Goal: Use online tool/utility: Utilize a website feature to perform a specific function

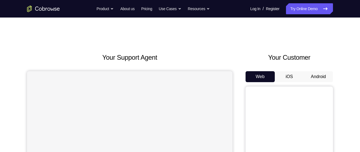
click at [290, 77] on button "iOS" at bounding box center [289, 76] width 29 height 11
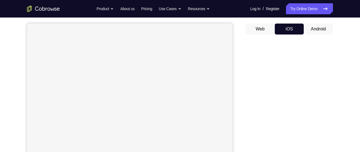
scroll to position [66, 0]
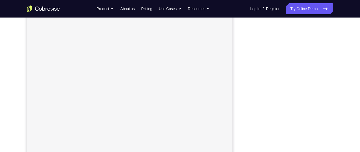
click at [341, 67] on div "Your Support Agent Your Customer Web iOS Android Next Steps We’d be happy to gi…" at bounding box center [180, 131] width 350 height 360
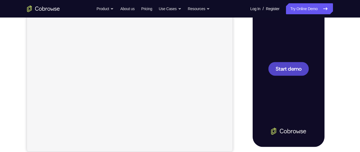
scroll to position [100, 0]
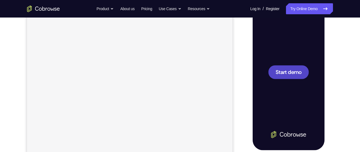
click at [302, 58] on div at bounding box center [288, 72] width 72 height 156
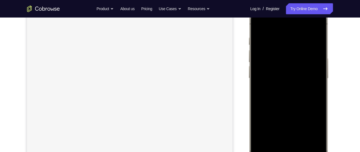
scroll to position [51, 0]
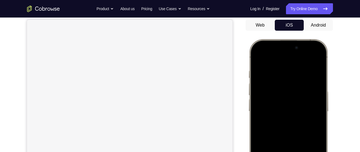
click at [312, 25] on button "Android" at bounding box center [318, 25] width 29 height 11
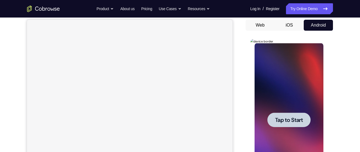
scroll to position [0, 0]
click at [301, 90] on div at bounding box center [288, 119] width 69 height 153
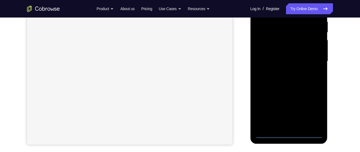
scroll to position [125, 0]
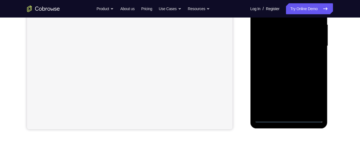
click at [288, 116] on div at bounding box center [288, 45] width 69 height 153
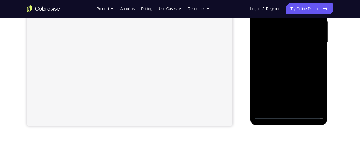
click at [291, 116] on div at bounding box center [288, 42] width 69 height 153
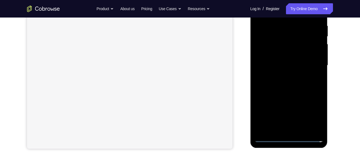
click at [313, 115] on div at bounding box center [288, 65] width 69 height 153
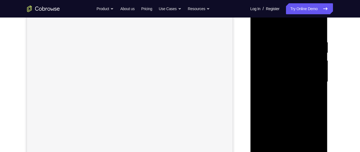
scroll to position [69, 0]
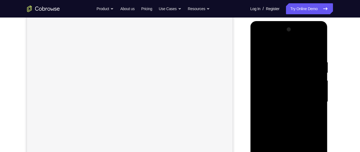
click at [278, 50] on div at bounding box center [288, 101] width 69 height 153
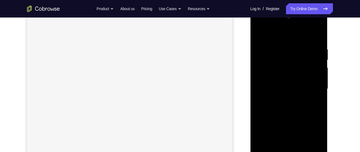
click at [280, 36] on div at bounding box center [288, 88] width 69 height 153
click at [316, 88] on div at bounding box center [288, 88] width 69 height 153
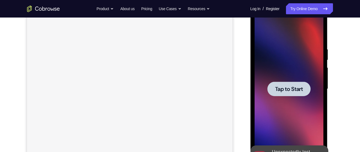
click at [298, 92] on div at bounding box center [288, 88] width 43 height 14
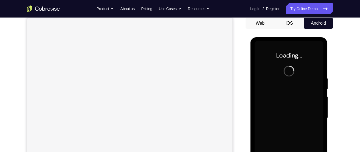
scroll to position [54, 0]
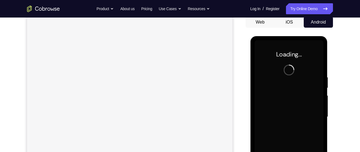
click at [335, 63] on div "Your Support Agent Your Customer Web iOS Android Next Steps We’d be happy to gi…" at bounding box center [180, 143] width 350 height 360
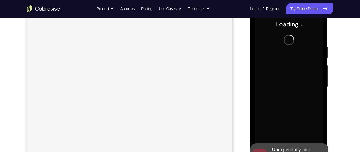
click at [351, 5] on div "Go back Powerful, Flexible and Trustworthy. Avoid all extra friction for both A…" at bounding box center [180, 8] width 350 height 11
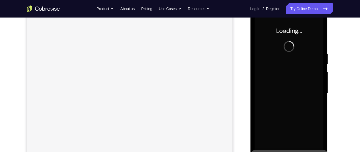
scroll to position [80, 0]
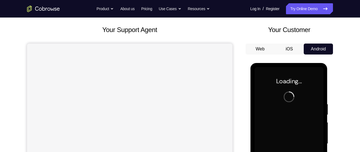
click at [290, 51] on button "iOS" at bounding box center [289, 48] width 29 height 11
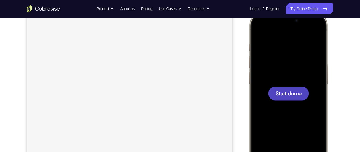
click at [303, 99] on div at bounding box center [288, 93] width 41 height 14
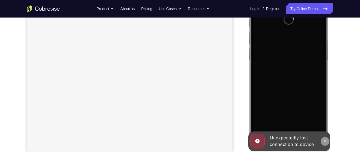
click at [325, 144] on button at bounding box center [325, 141] width 9 height 9
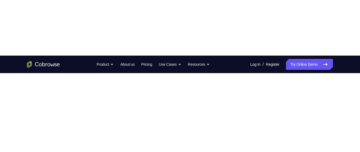
scroll to position [114, 0]
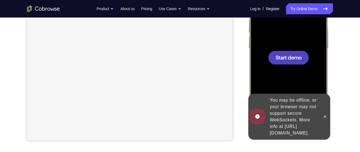
click at [297, 57] on span "Start demo" at bounding box center [289, 57] width 26 height 5
click at [292, 64] on div at bounding box center [288, 58] width 41 height 14
click at [321, 113] on button at bounding box center [325, 116] width 9 height 9
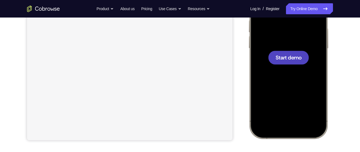
click at [299, 34] on div at bounding box center [288, 57] width 72 height 156
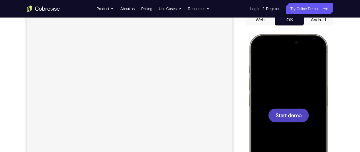
click at [318, 25] on button "Android" at bounding box center [318, 19] width 29 height 11
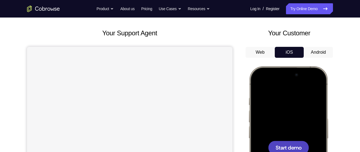
click at [0, 0] on div at bounding box center [0, 0] width 0 height 0
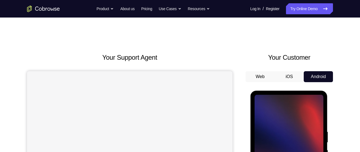
scroll to position [76, 0]
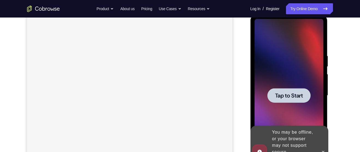
click at [304, 79] on div at bounding box center [288, 95] width 69 height 153
click at [296, 95] on span "Tap to Start" at bounding box center [289, 95] width 28 height 5
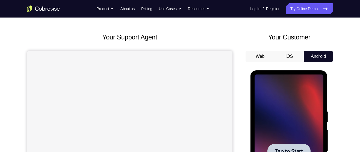
click at [288, 56] on button "iOS" at bounding box center [289, 56] width 29 height 11
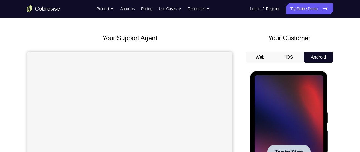
click at [0, 0] on div at bounding box center [0, 0] width 0 height 0
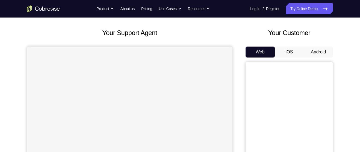
scroll to position [44, 0]
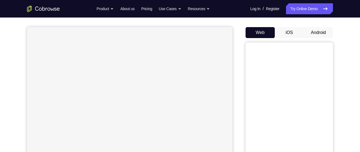
click at [314, 38] on button "Android" at bounding box center [318, 32] width 29 height 11
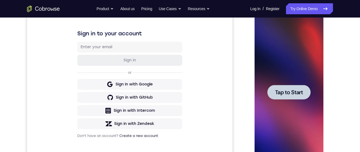
scroll to position [0, 0]
click at [308, 98] on div at bounding box center [288, 92] width 43 height 14
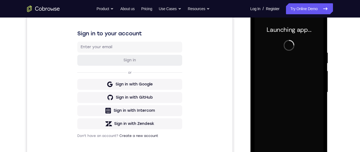
scroll to position [119, 0]
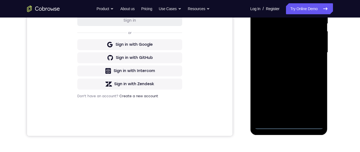
click at [288, 125] on div at bounding box center [288, 52] width 69 height 153
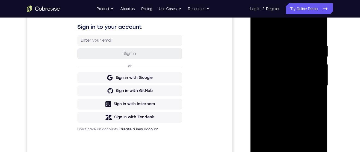
scroll to position [101, 0]
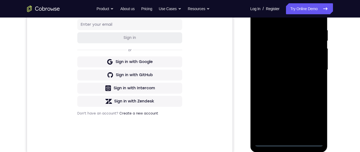
click at [313, 119] on div at bounding box center [288, 69] width 69 height 153
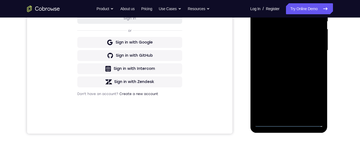
scroll to position [116, 0]
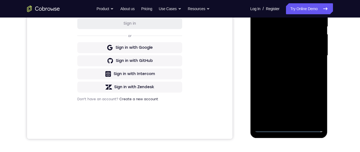
click at [302, 86] on div at bounding box center [288, 55] width 69 height 153
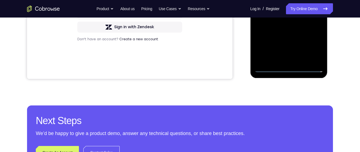
scroll to position [137, 0]
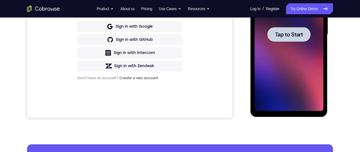
click at [297, 40] on div at bounding box center [288, 34] width 43 height 14
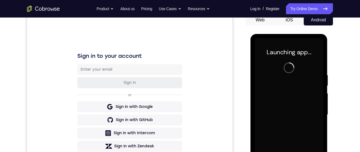
scroll to position [118, 0]
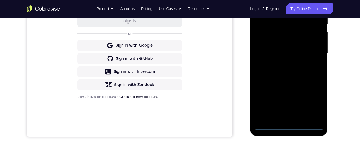
click at [289, 127] on div at bounding box center [288, 53] width 69 height 153
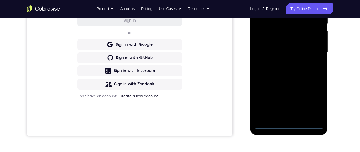
click at [316, 100] on div at bounding box center [288, 52] width 69 height 153
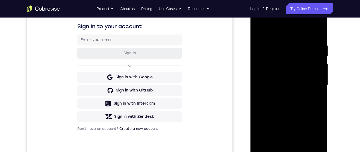
scroll to position [103, 0]
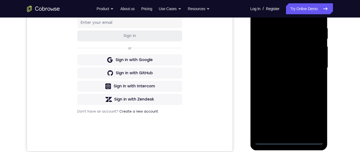
click at [314, 119] on div at bounding box center [288, 67] width 69 height 153
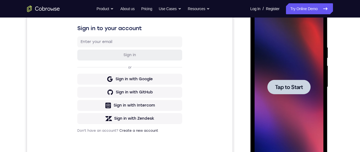
scroll to position [28, 0]
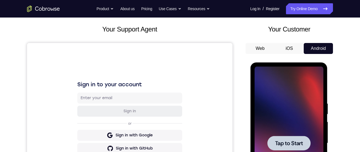
click at [291, 50] on button "iOS" at bounding box center [289, 48] width 29 height 11
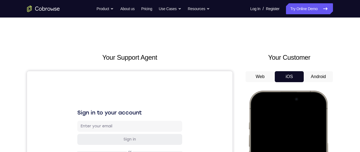
scroll to position [54, 0]
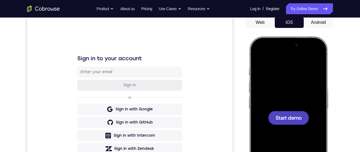
click at [306, 141] on div at bounding box center [288, 117] width 72 height 156
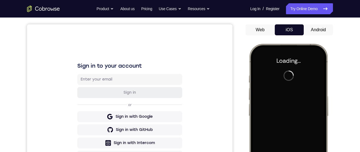
scroll to position [47, 0]
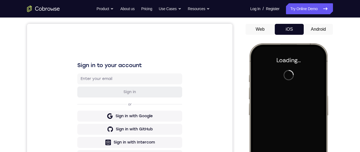
click at [318, 28] on button "Android" at bounding box center [318, 29] width 29 height 11
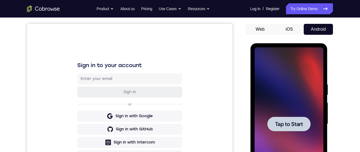
click at [320, 33] on button "Android" at bounding box center [318, 29] width 29 height 11
click at [306, 79] on div at bounding box center [288, 123] width 69 height 153
click at [309, 80] on div at bounding box center [288, 123] width 69 height 153
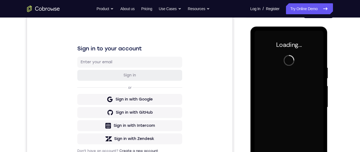
scroll to position [36, 0]
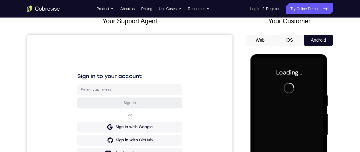
click at [288, 41] on button "iOS" at bounding box center [289, 40] width 29 height 11
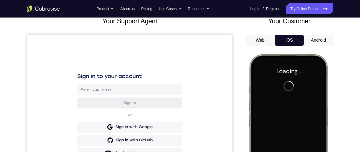
scroll to position [0, 0]
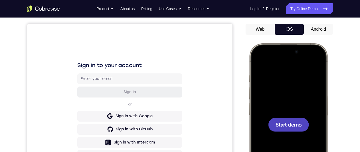
click at [307, 121] on div at bounding box center [288, 125] width 41 height 14
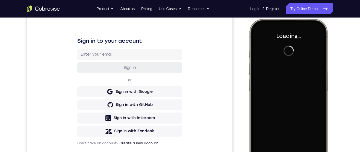
click at [303, 93] on div at bounding box center [288, 100] width 72 height 156
click at [307, 80] on div at bounding box center [288, 100] width 72 height 156
